Goal: Information Seeking & Learning: Check status

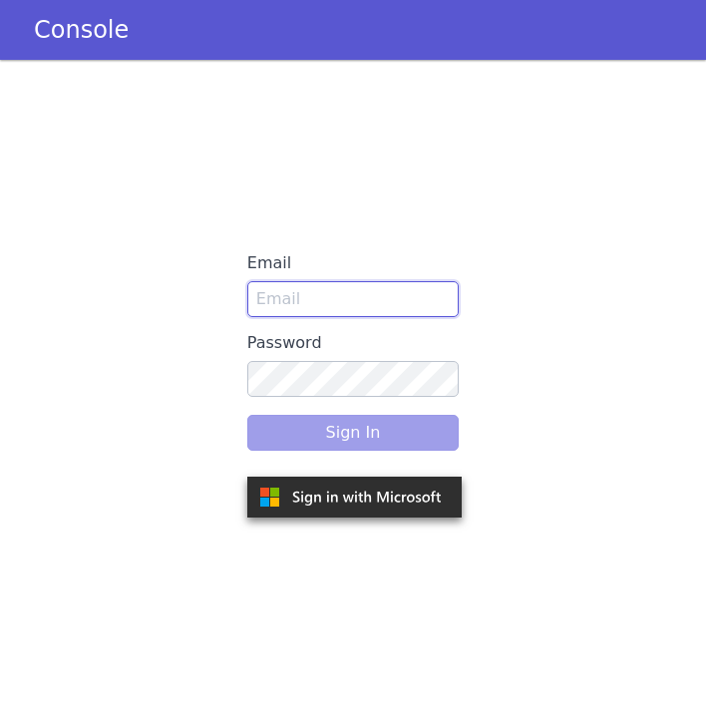
type input "dharithri.m@skit.ai"
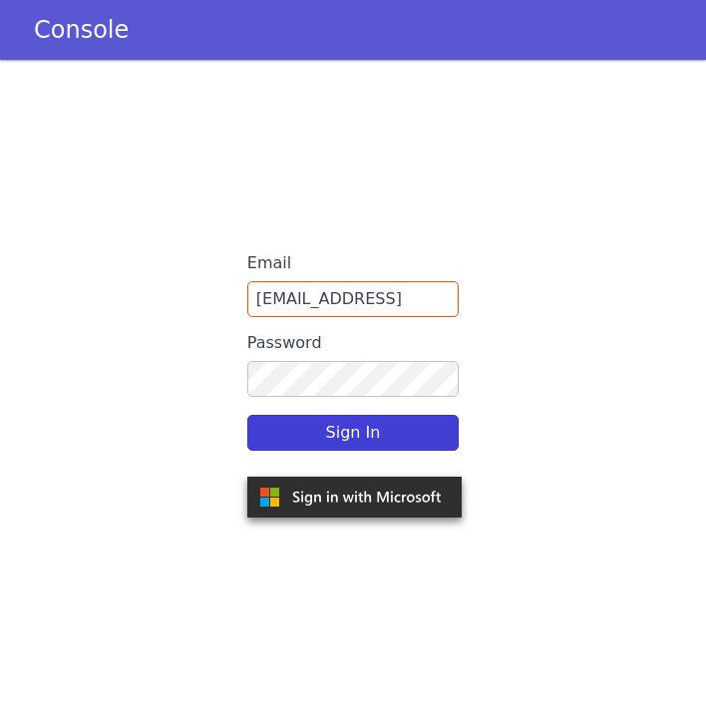
click at [332, 439] on div "Sign In" at bounding box center [352, 433] width 211 height 56
click at [349, 434] on button "Sign In" at bounding box center [352, 433] width 211 height 36
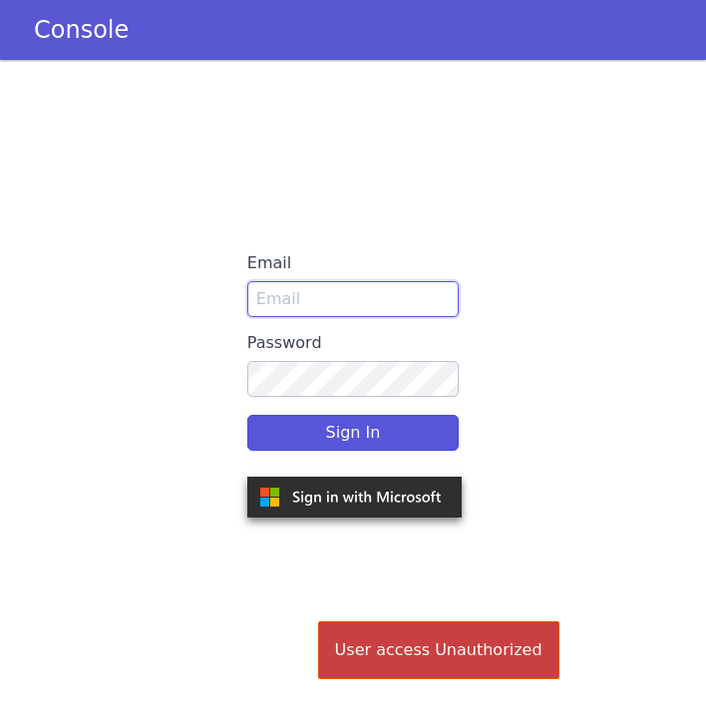
type input "dharithri.m@skit.ai"
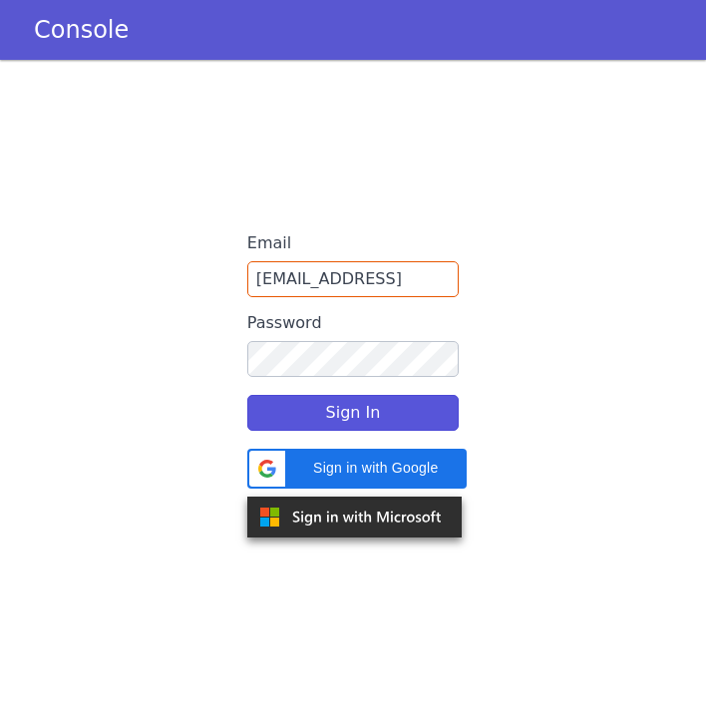
click at [376, 502] on img at bounding box center [354, 516] width 214 height 41
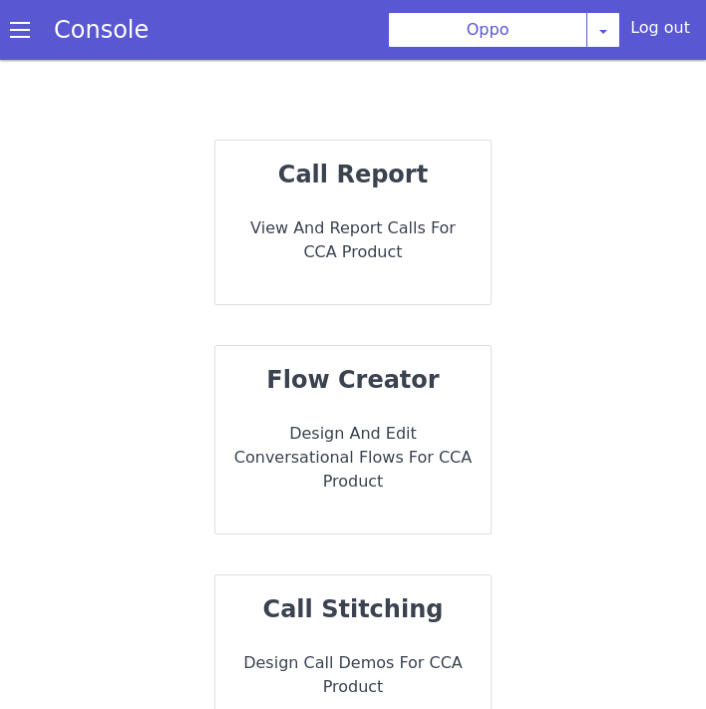
click at [349, 167] on strong "call report" at bounding box center [353, 174] width 150 height 28
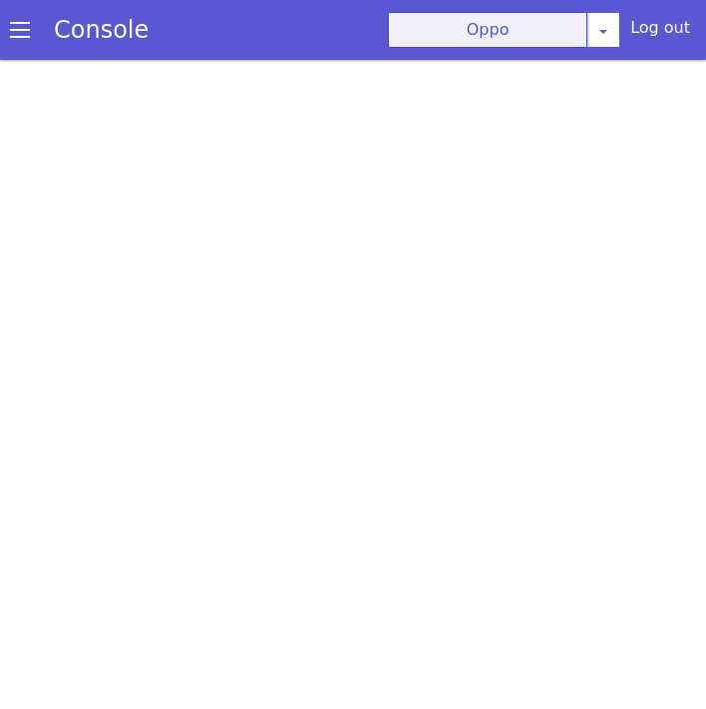
click at [540, 36] on button "Oppo" at bounding box center [487, 30] width 199 height 36
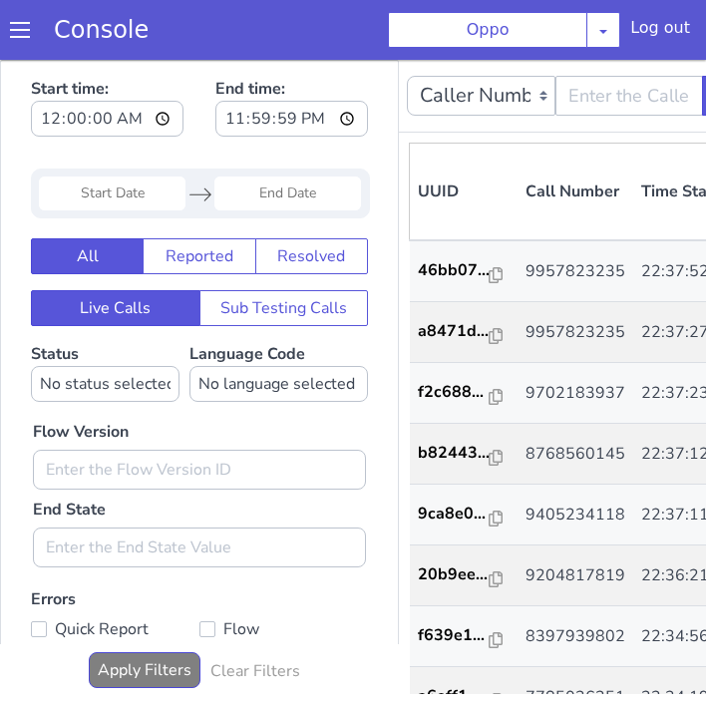
click at [23, 40] on span at bounding box center [20, 30] width 20 height 20
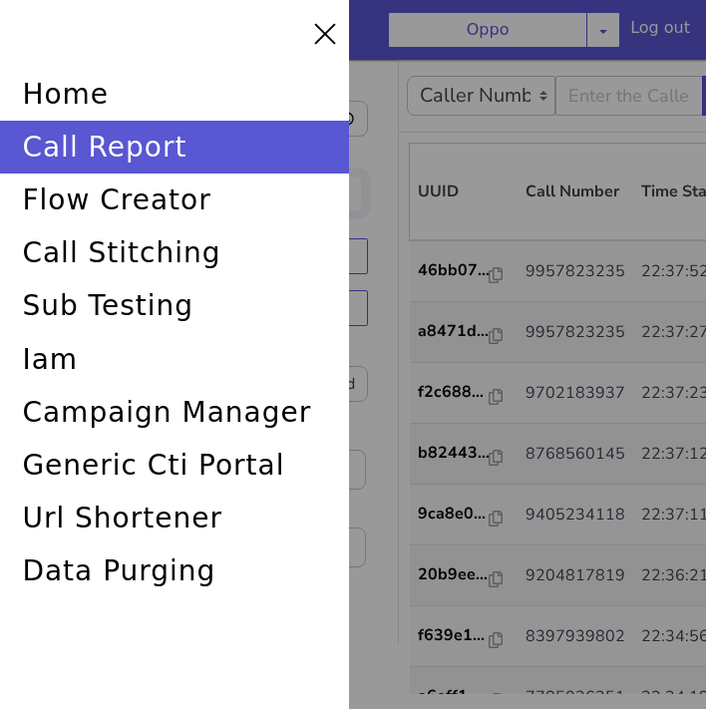
click at [22, 40] on div at bounding box center [169, 34] width 339 height 28
click at [422, 155] on div at bounding box center [353, 354] width 706 height 709
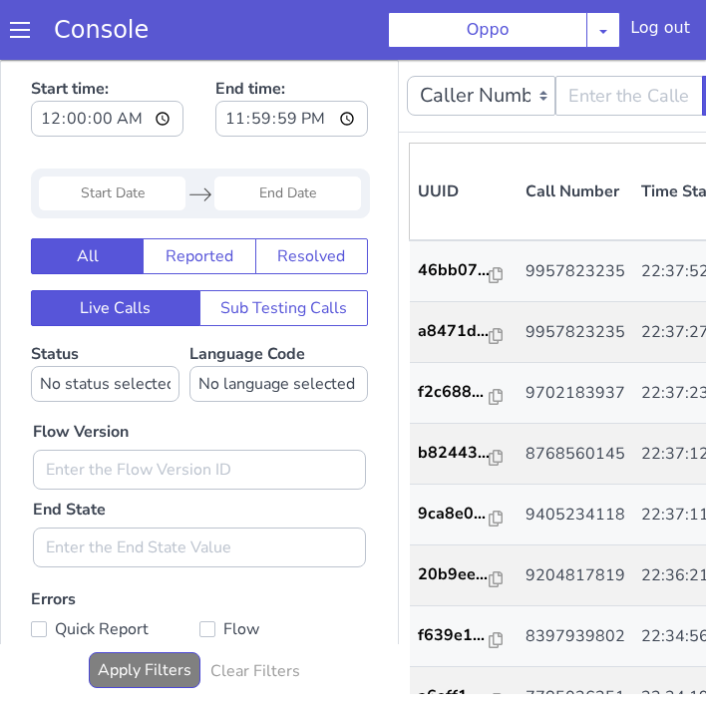
click at [393, 180] on div "Start time: 00:00:00 End time: 23:59:59 Navigate forward to interact with the c…" at bounding box center [199, 426] width 397 height 730
drag, startPoint x: 397, startPoint y: 181, endPoint x: 274, endPoint y: 181, distance: 122.6
click at [274, 181] on div "Start time: 00:00:00 End time: 23:59:59 Navigate forward to interact with the c…" at bounding box center [199, 426] width 397 height 730
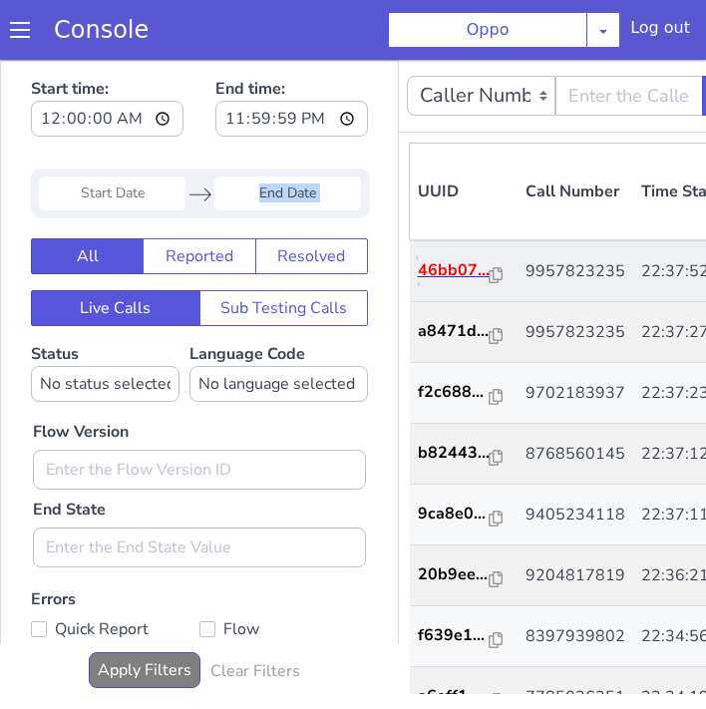
click at [454, 280] on p "46bb07..." at bounding box center [454, 270] width 72 height 24
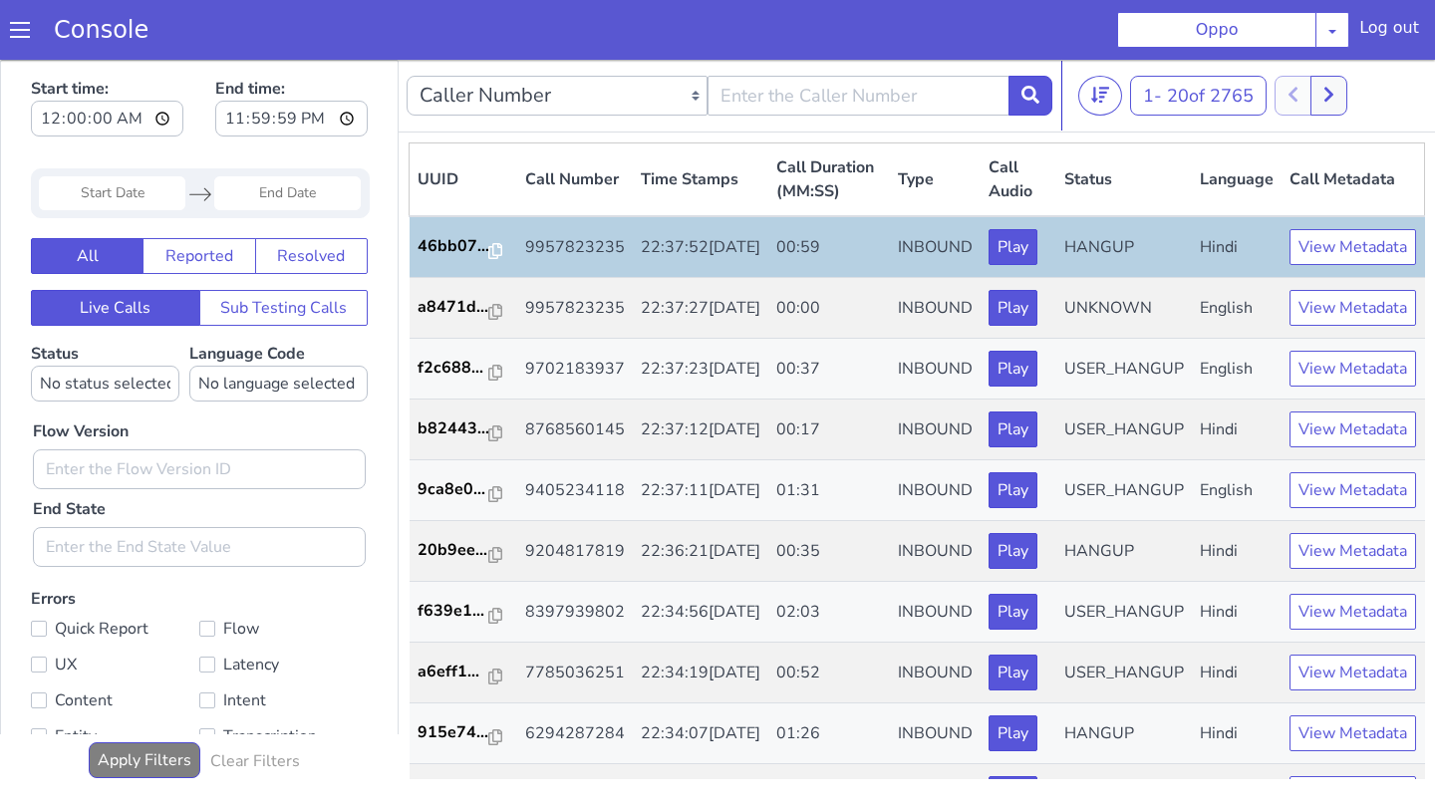
click at [581, 255] on td "9957823235" at bounding box center [575, 247] width 116 height 62
click at [461, 253] on p "46bb07..." at bounding box center [454, 246] width 72 height 24
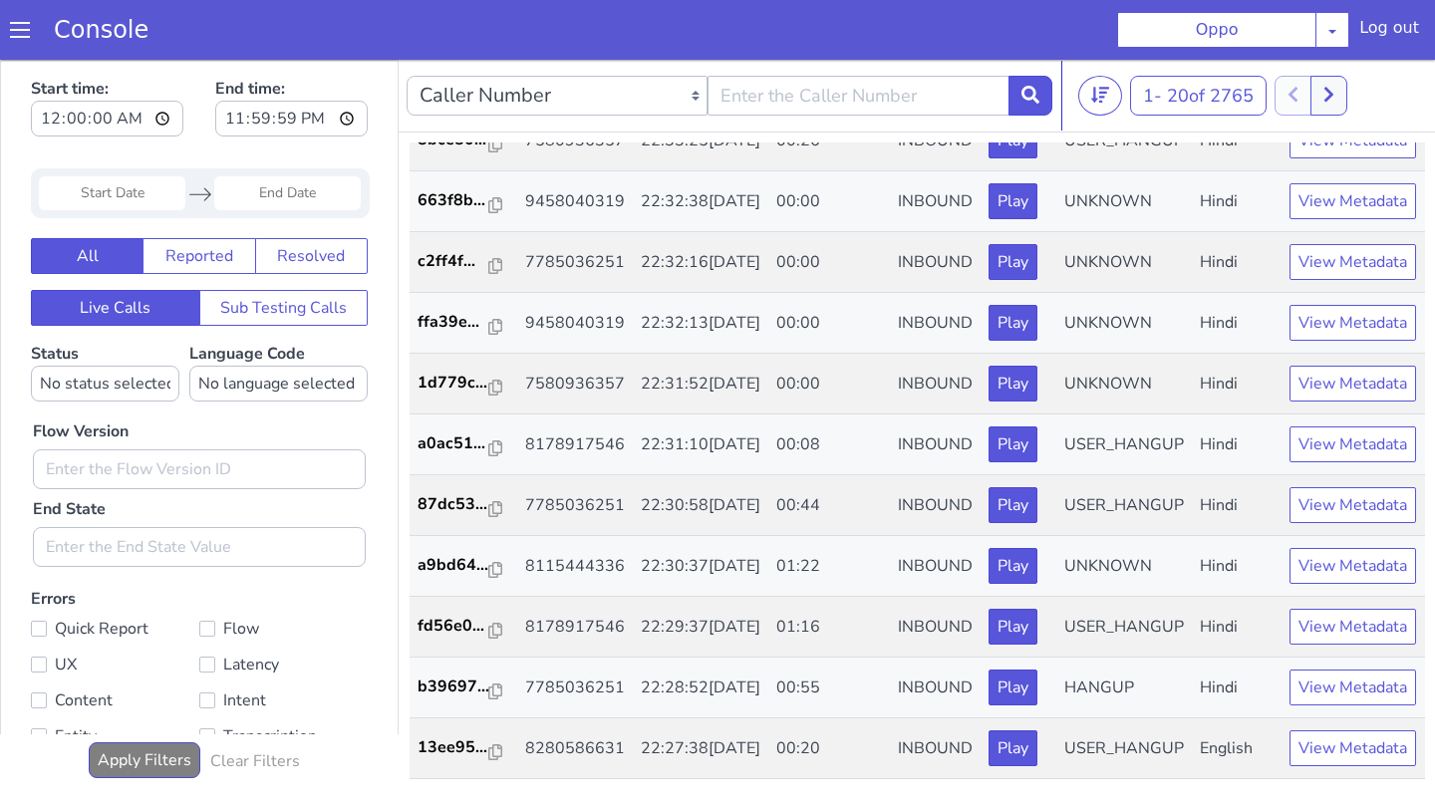
scroll to position [720, 0]
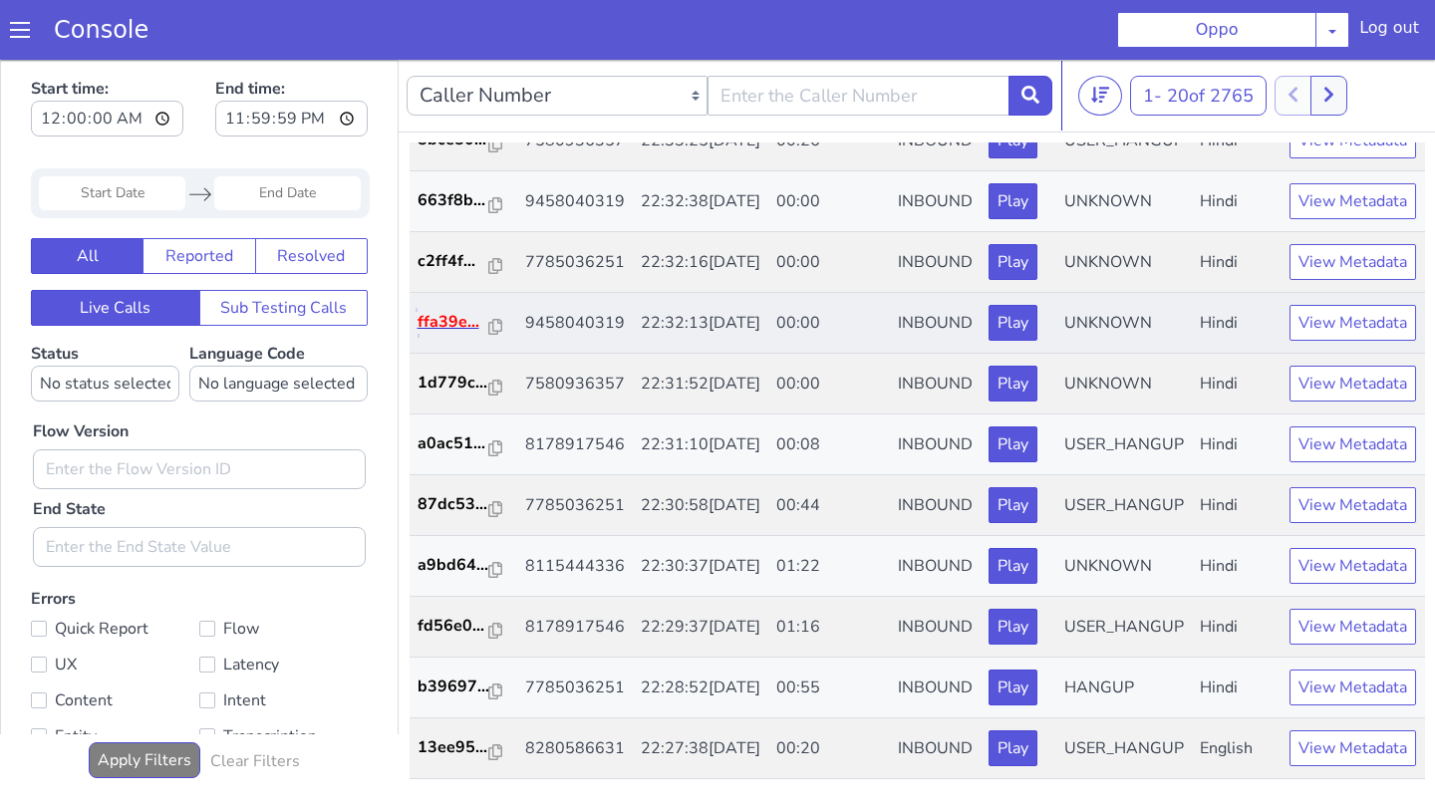
click at [452, 334] on p "ffa39e..." at bounding box center [454, 322] width 72 height 24
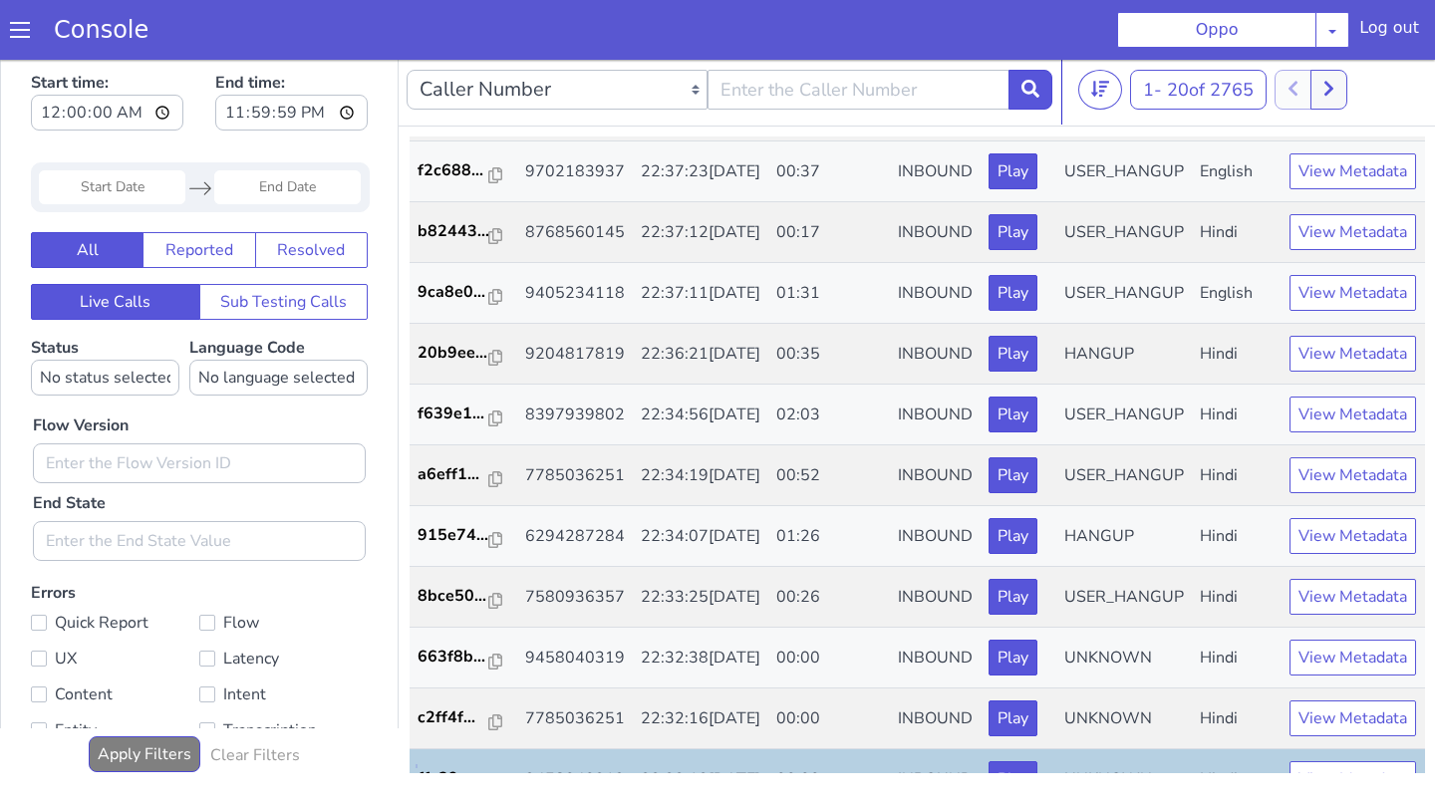
scroll to position [0, 0]
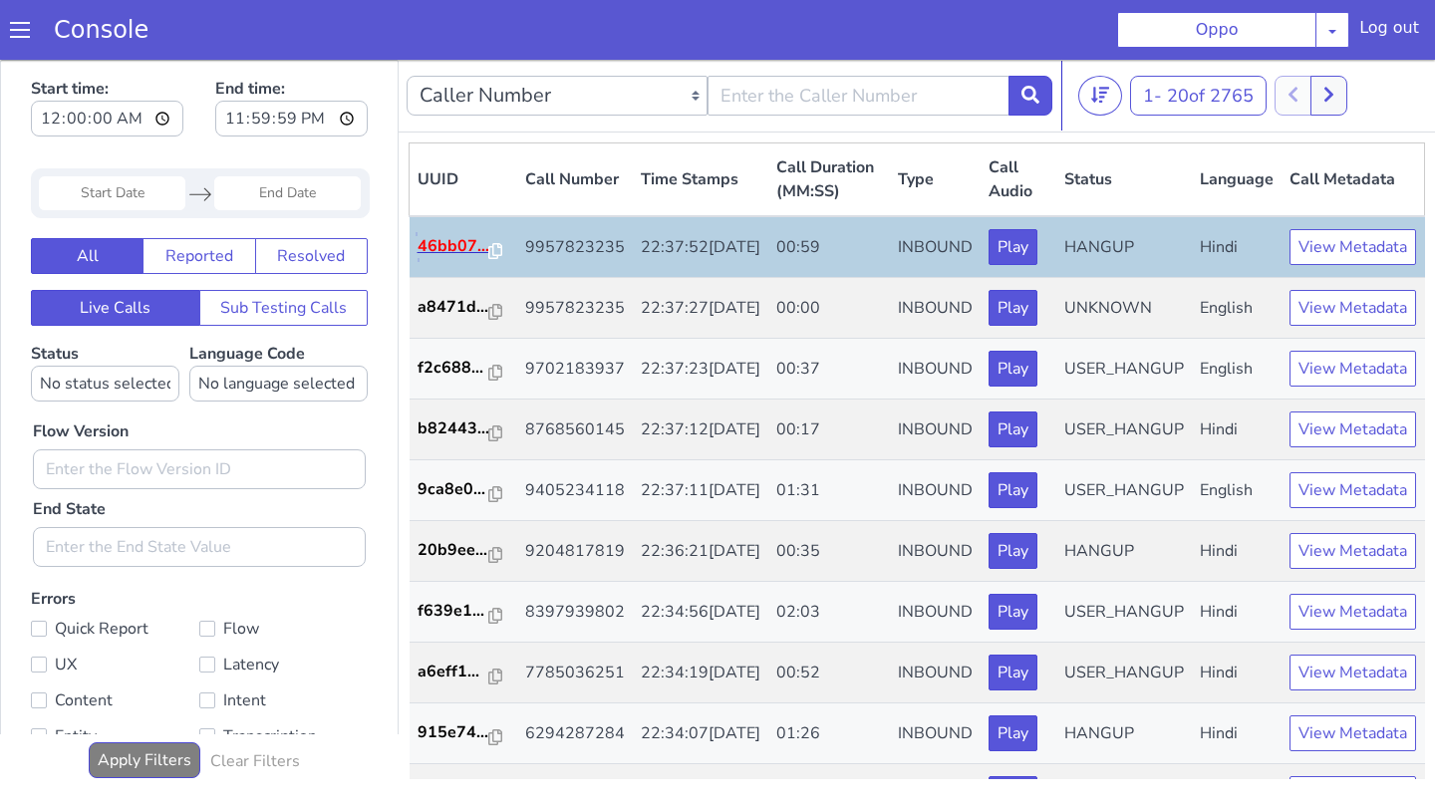
click at [470, 254] on p "46bb07..." at bounding box center [454, 246] width 72 height 24
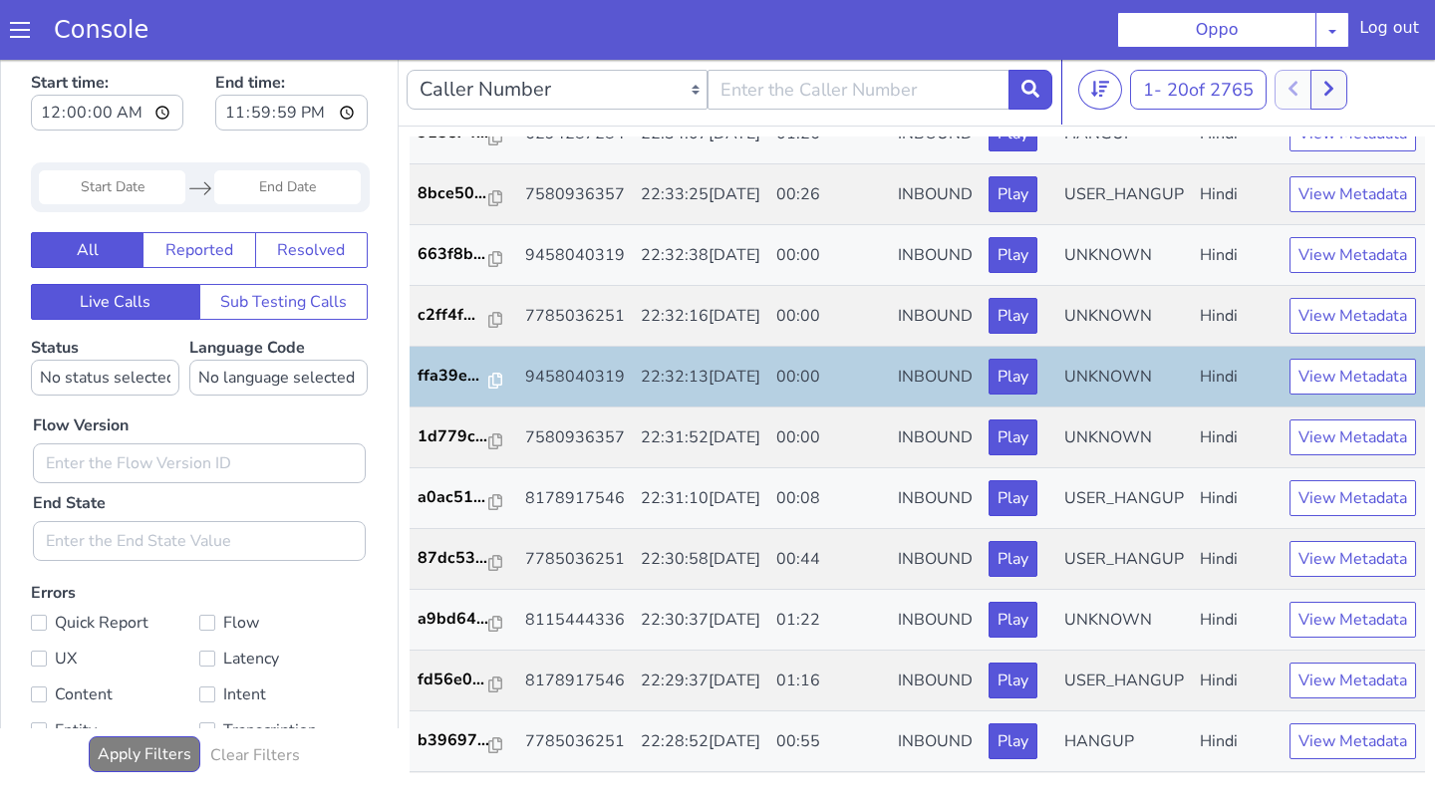
scroll to position [893, 0]
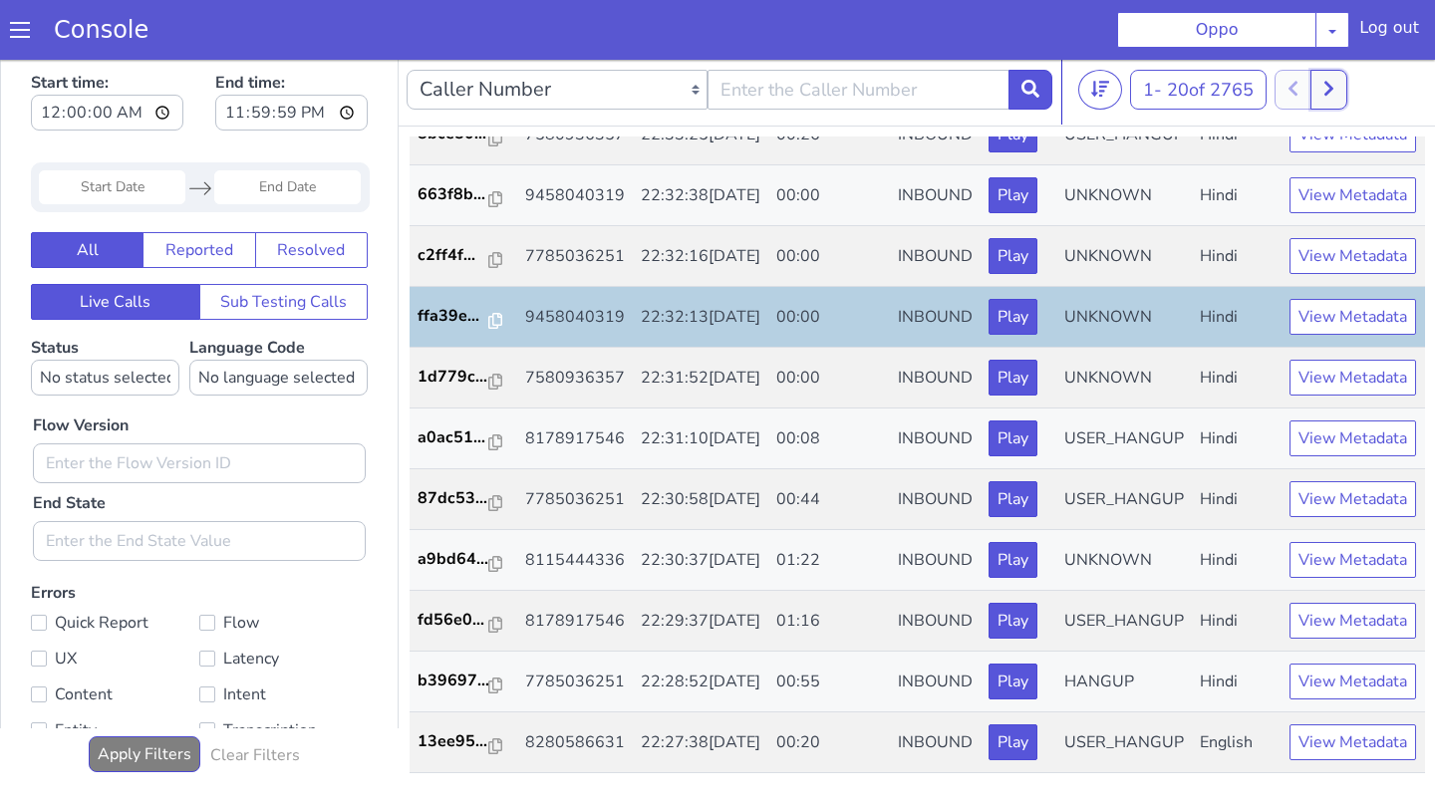
click at [705, 88] on icon at bounding box center [1329, 89] width 11 height 18
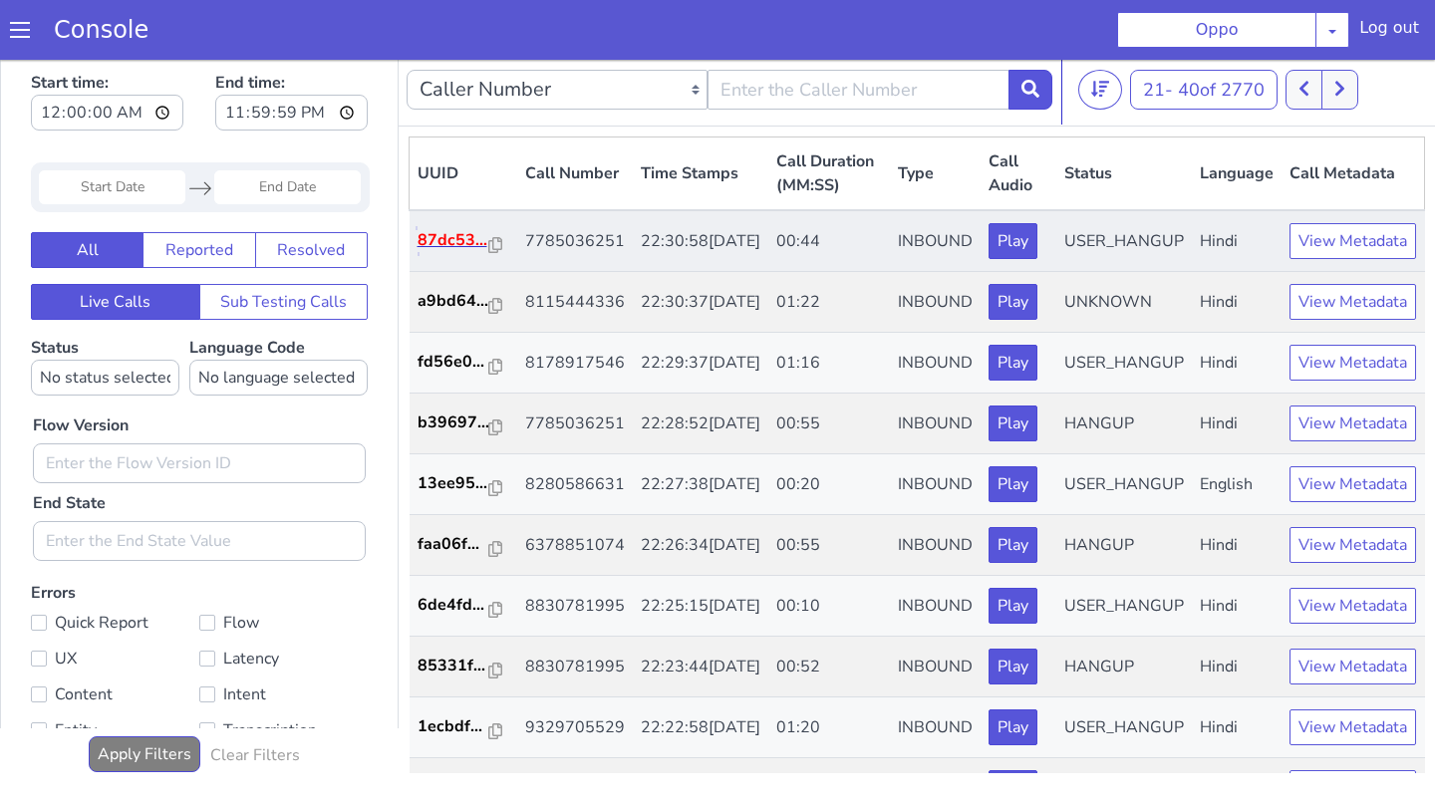
click at [454, 245] on p "87dc53..." at bounding box center [454, 240] width 72 height 24
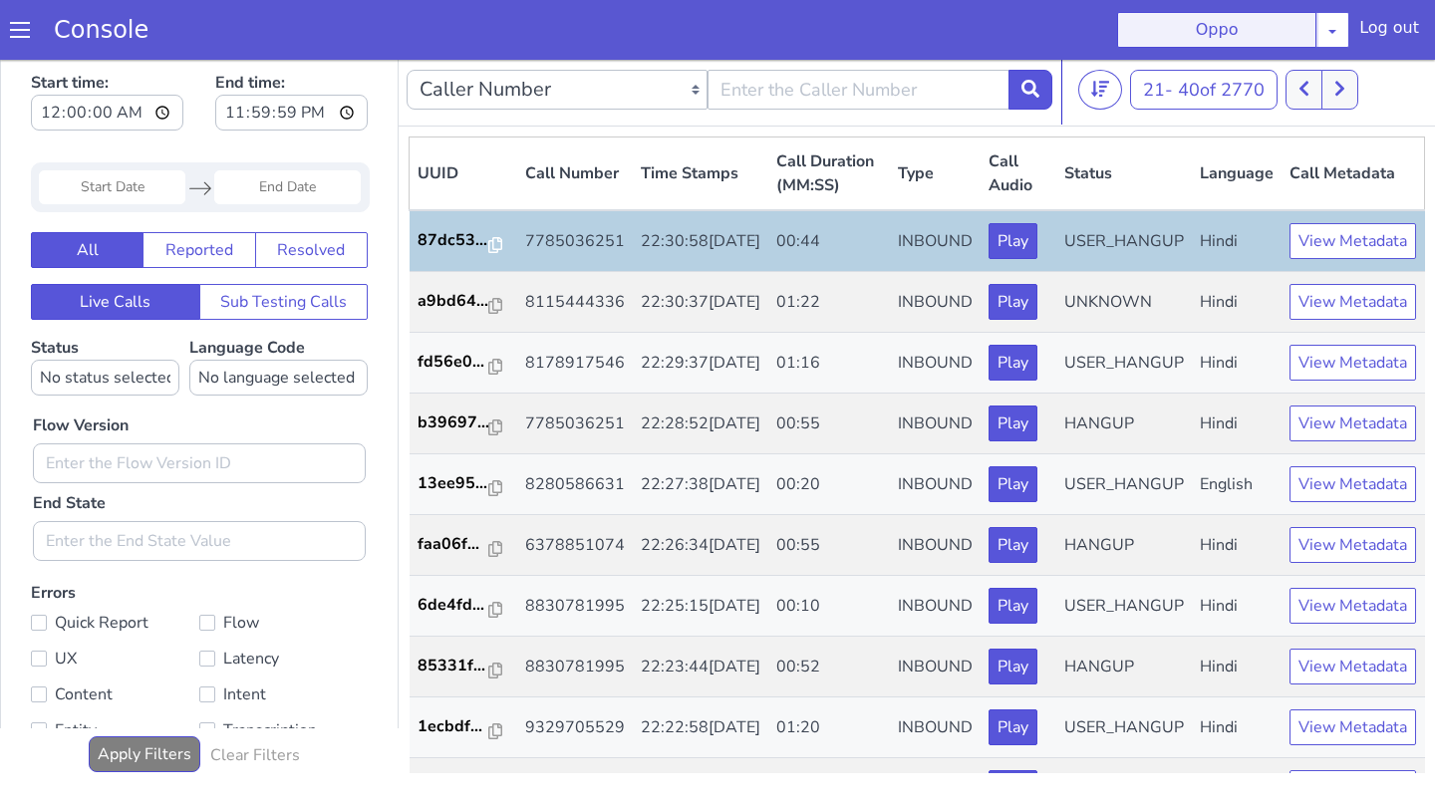
click at [705, 35] on button "Oppo" at bounding box center [1216, 30] width 199 height 36
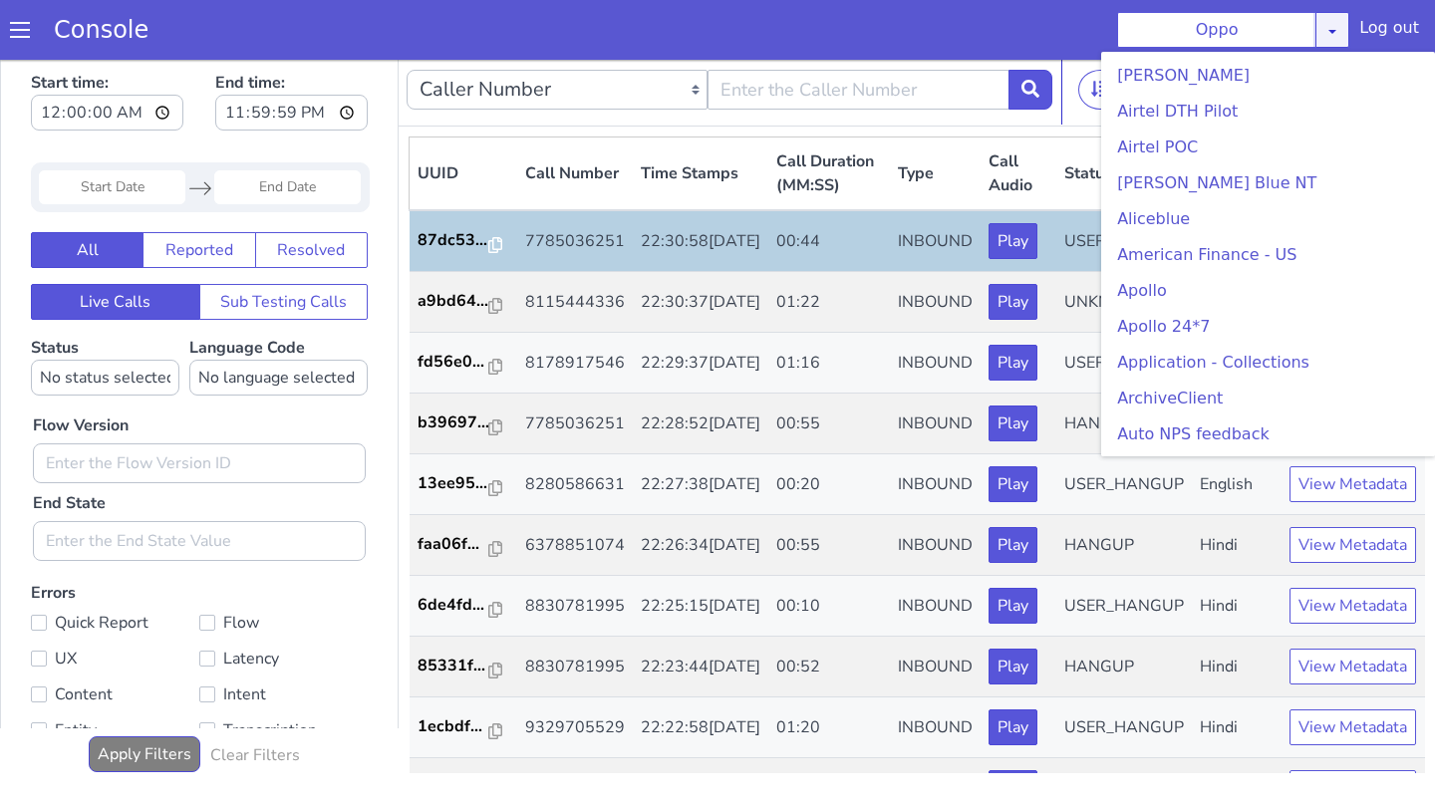
click at [705, 32] on icon at bounding box center [1333, 31] width 16 height 16
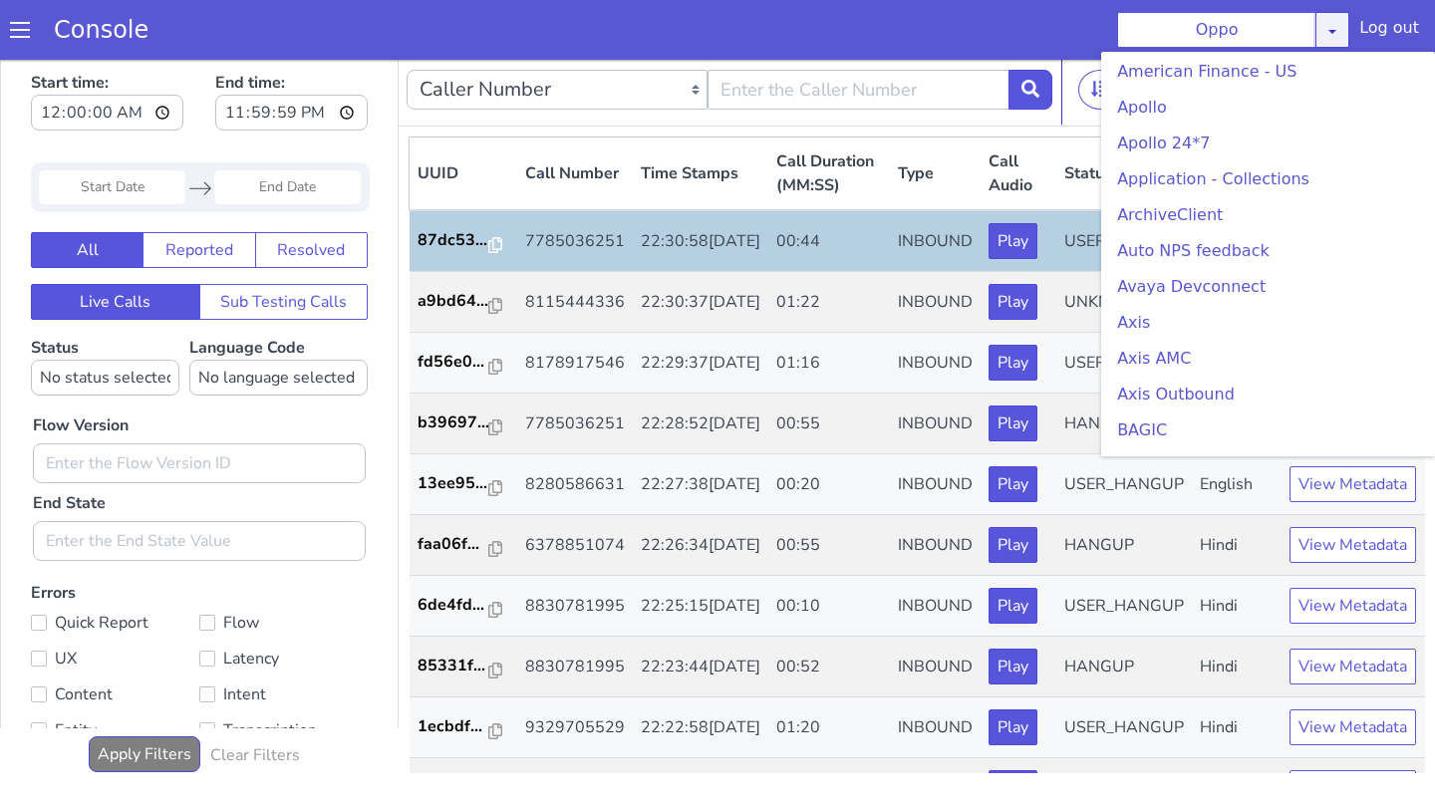
scroll to position [259, 0]
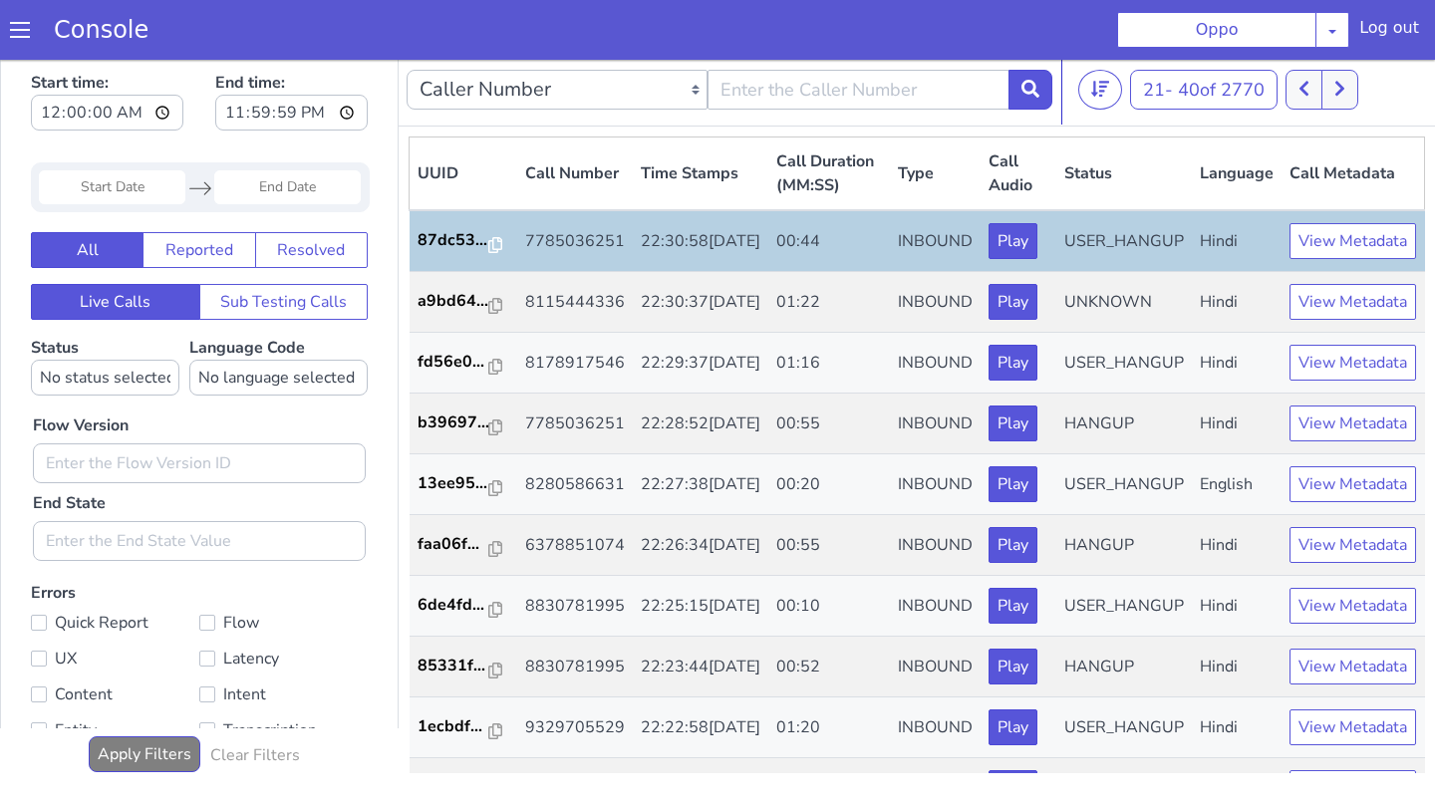
click at [572, 139] on th "Call Number" at bounding box center [575, 175] width 116 height 74
